Goal: Task Accomplishment & Management: Use online tool/utility

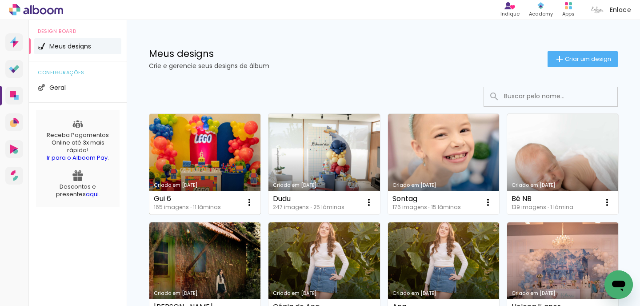
click at [234, 123] on link "Criado em [DATE]" at bounding box center [204, 164] width 111 height 100
